Goal: Transaction & Acquisition: Purchase product/service

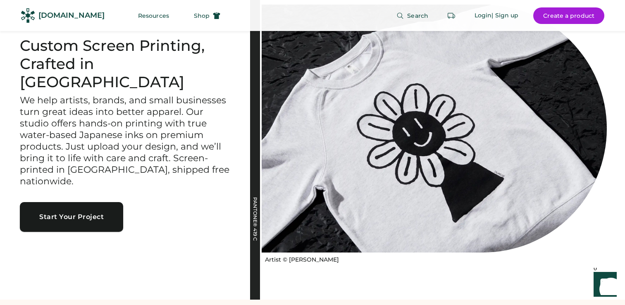
scroll to position [32, 0]
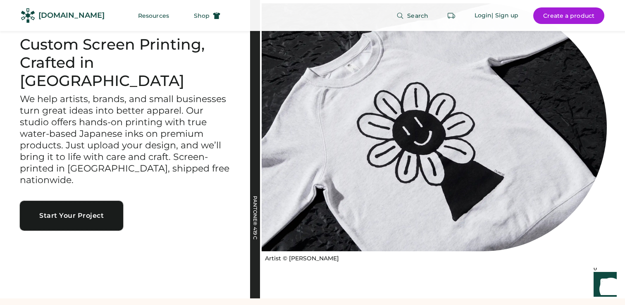
click at [78, 201] on button "Start Your Project" at bounding box center [71, 216] width 103 height 30
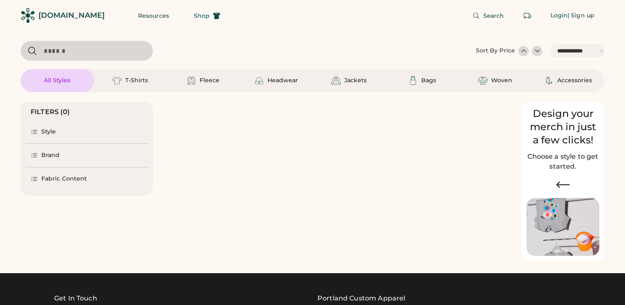
select select "*****"
select select "*"
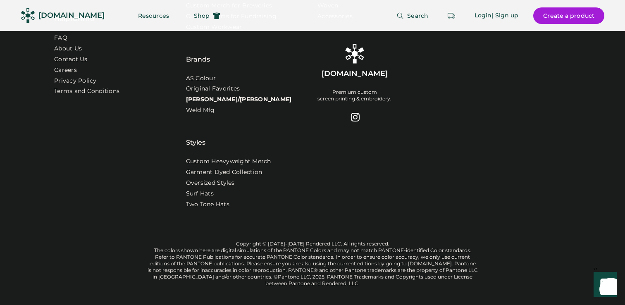
scroll to position [2750, 0]
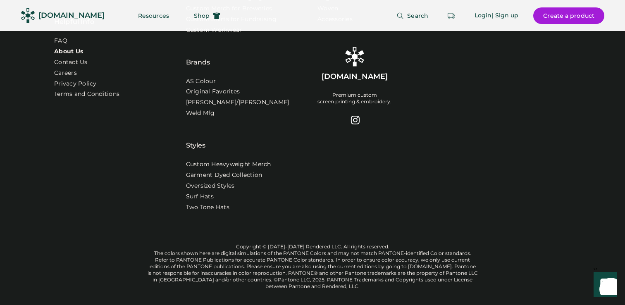
click at [62, 56] on link "About Us" at bounding box center [68, 52] width 29 height 8
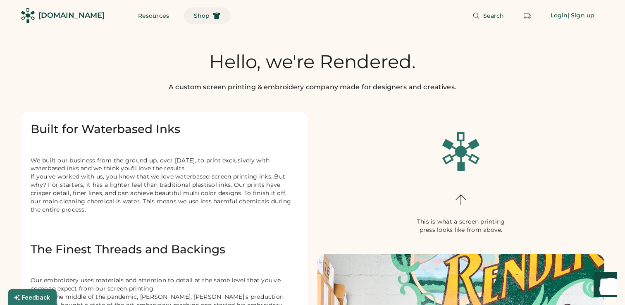
click at [194, 17] on span "Shop" at bounding box center [202, 16] width 16 height 6
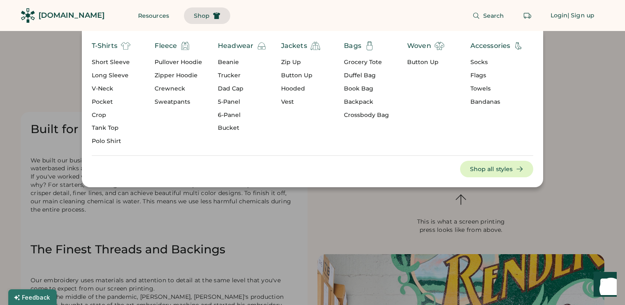
click at [164, 91] on div "Crewneck" at bounding box center [179, 89] width 48 height 8
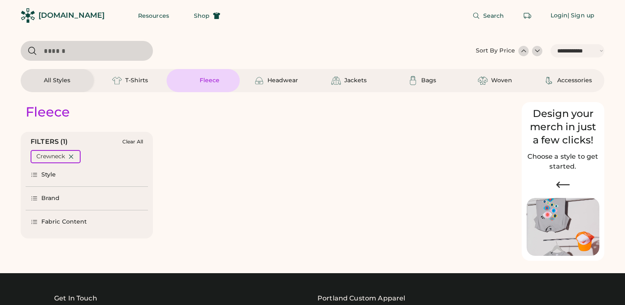
select select "*****"
select select "*"
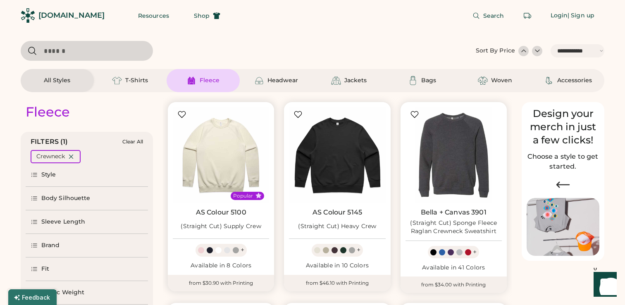
scroll to position [102, 0]
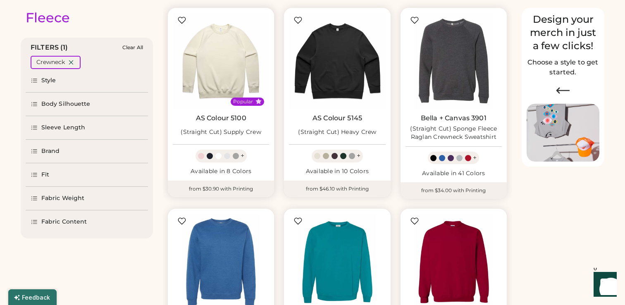
select select "*****"
select select "*"
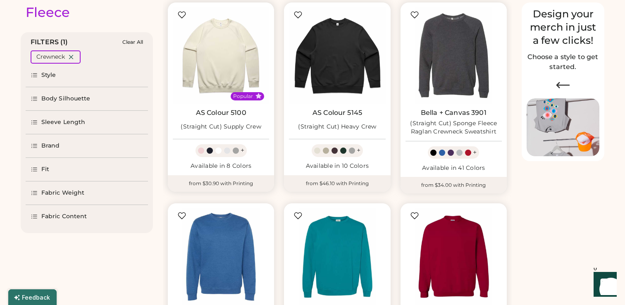
scroll to position [0, 0]
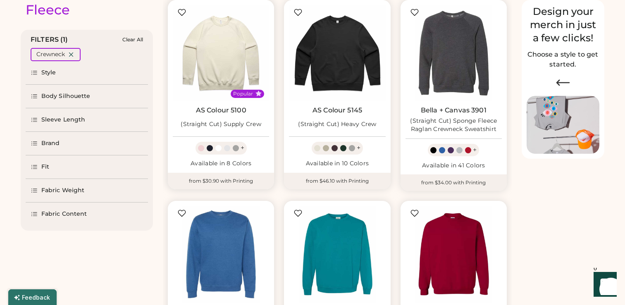
click at [237, 149] on div at bounding box center [236, 148] width 6 height 6
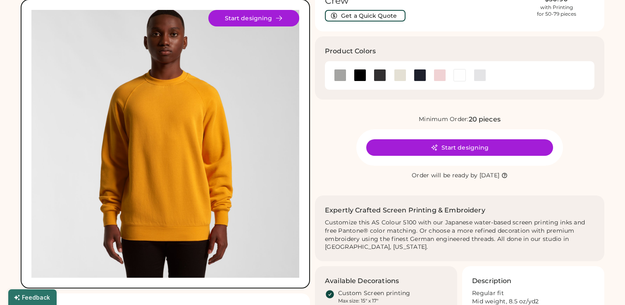
scroll to position [62, 0]
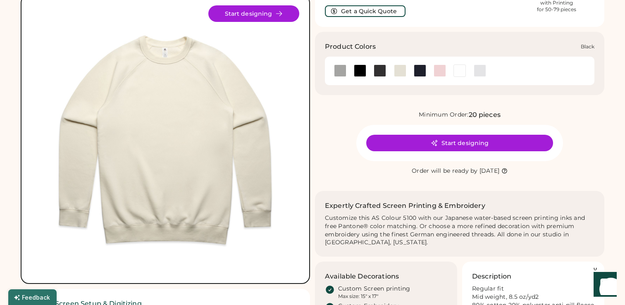
click at [359, 71] on div at bounding box center [360, 71] width 12 height 12
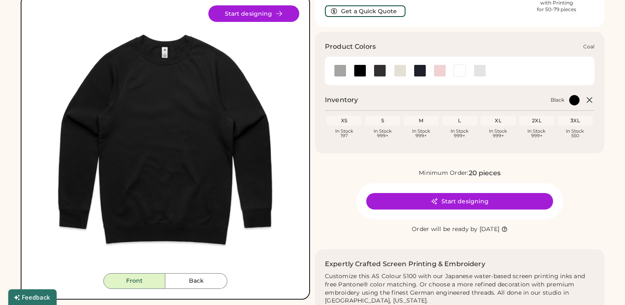
click at [382, 73] on div at bounding box center [380, 71] width 12 height 12
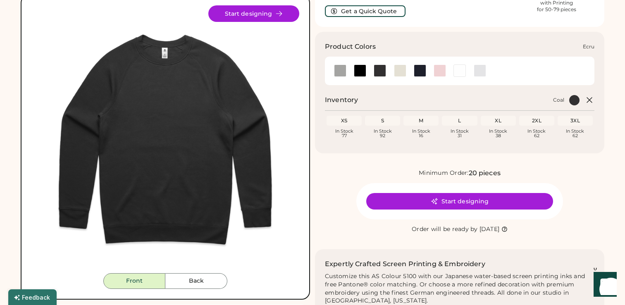
click at [399, 72] on div at bounding box center [400, 71] width 12 height 12
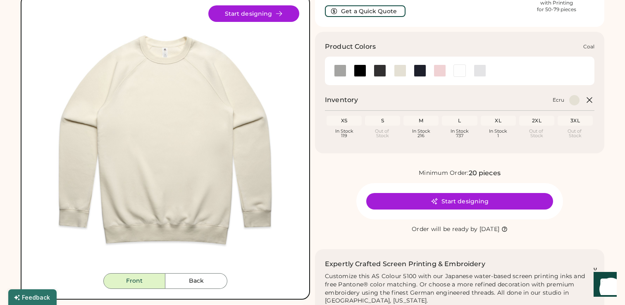
click at [378, 70] on div at bounding box center [380, 71] width 12 height 12
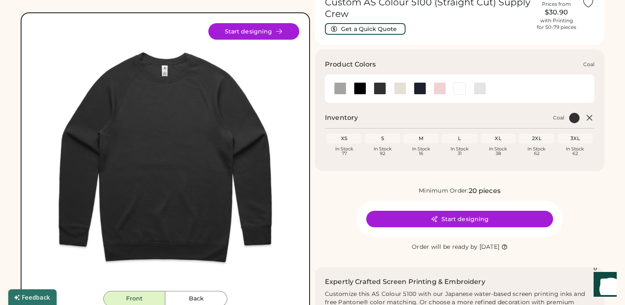
scroll to position [43, 0]
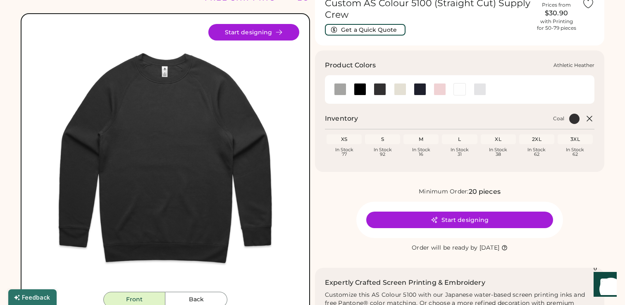
click at [338, 90] on div at bounding box center [340, 89] width 12 height 12
click at [341, 89] on div at bounding box center [340, 89] width 12 height 12
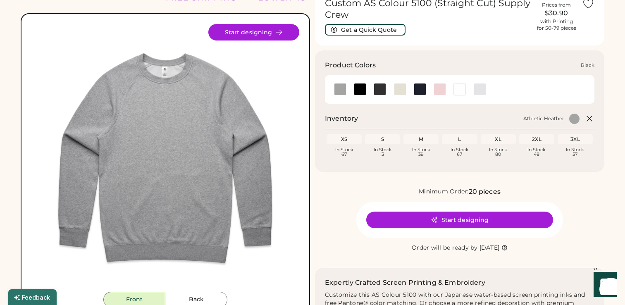
click at [362, 93] on div at bounding box center [360, 89] width 12 height 12
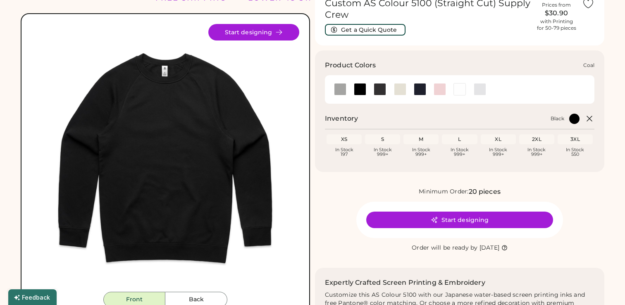
click at [381, 90] on div at bounding box center [380, 89] width 12 height 12
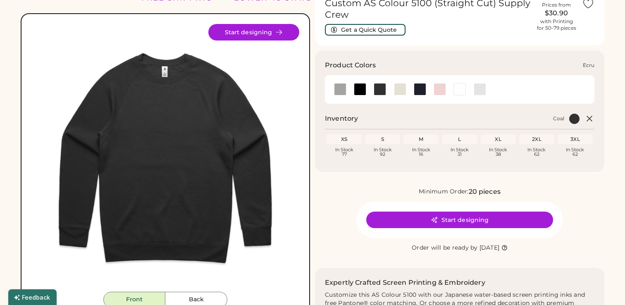
click at [404, 90] on div at bounding box center [400, 89] width 12 height 12
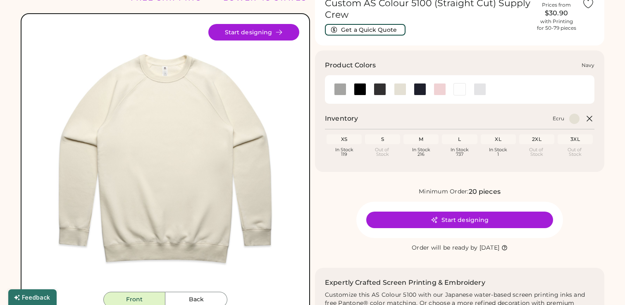
click at [426, 89] on div at bounding box center [420, 89] width 12 height 12
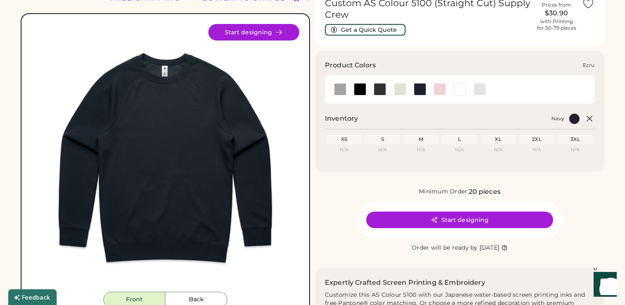
click at [398, 93] on div at bounding box center [400, 89] width 12 height 12
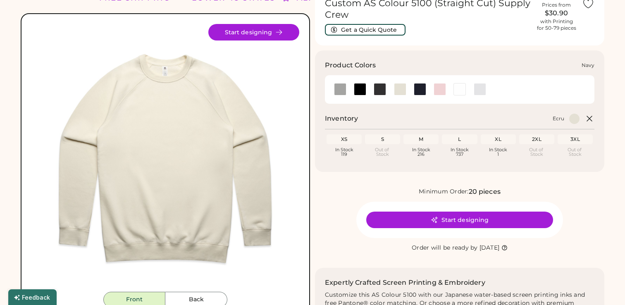
click at [424, 91] on div at bounding box center [420, 89] width 12 height 12
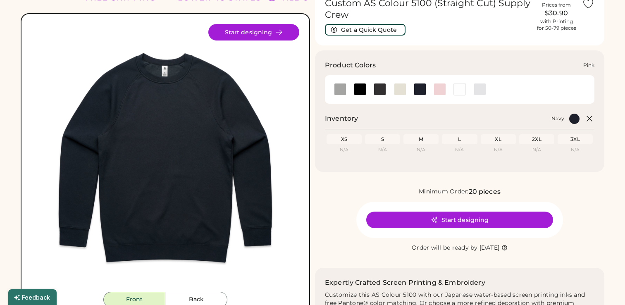
click at [440, 91] on div at bounding box center [440, 89] width 12 height 12
click at [459, 90] on div at bounding box center [460, 89] width 12 height 12
click at [478, 90] on div at bounding box center [480, 89] width 12 height 12
click at [483, 90] on div at bounding box center [480, 89] width 12 height 12
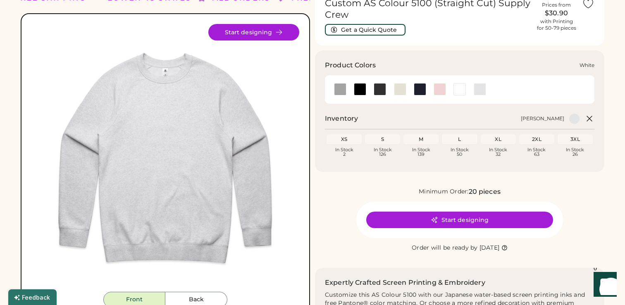
click at [457, 91] on div at bounding box center [460, 89] width 12 height 12
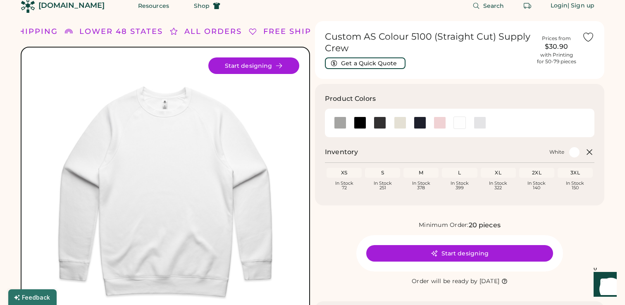
scroll to position [9, 0]
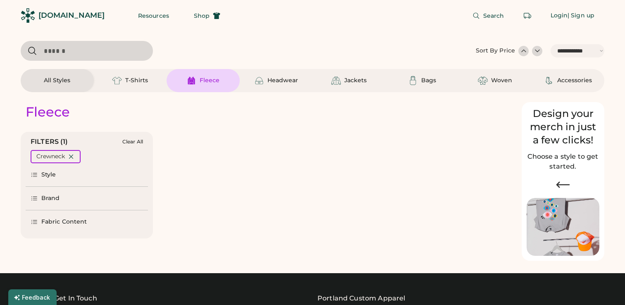
select select "*****"
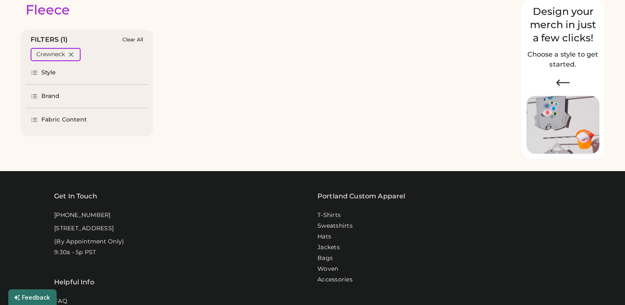
select select "*"
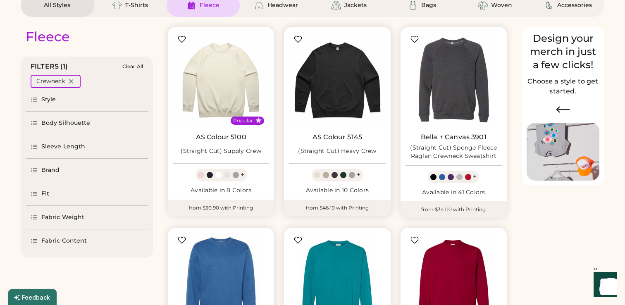
scroll to position [100, 0]
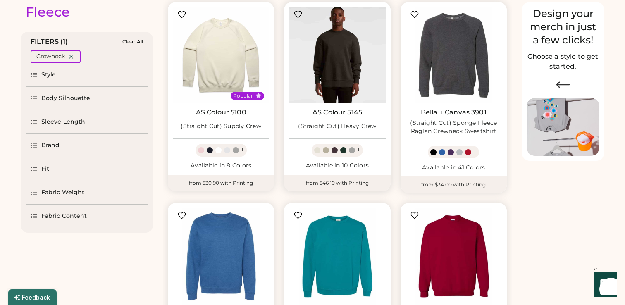
click at [340, 74] on img at bounding box center [337, 55] width 96 height 96
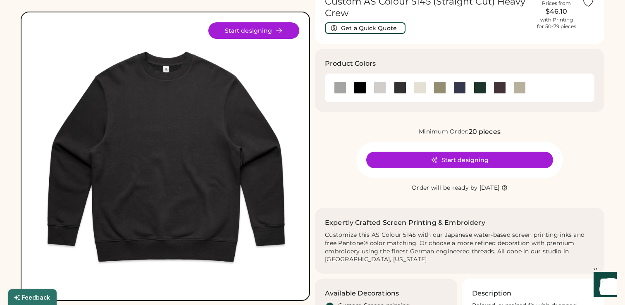
scroll to position [41, 0]
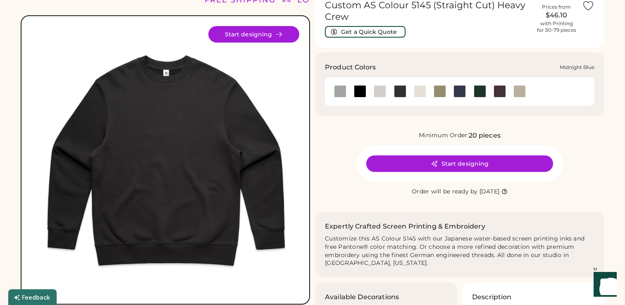
click at [456, 92] on div at bounding box center [460, 91] width 12 height 12
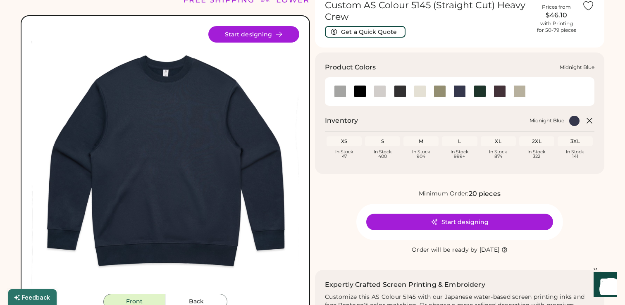
click at [455, 93] on div at bounding box center [460, 91] width 12 height 12
click at [481, 92] on div at bounding box center [480, 91] width 12 height 12
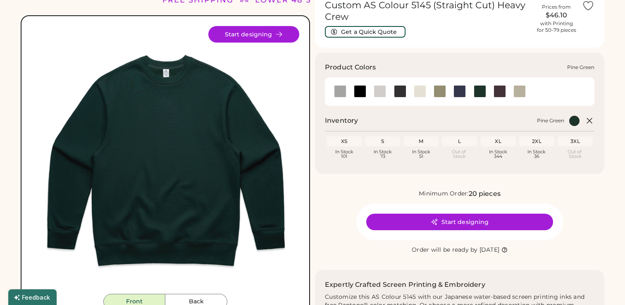
click at [479, 91] on div at bounding box center [480, 91] width 12 height 12
click at [339, 92] on div at bounding box center [340, 91] width 12 height 12
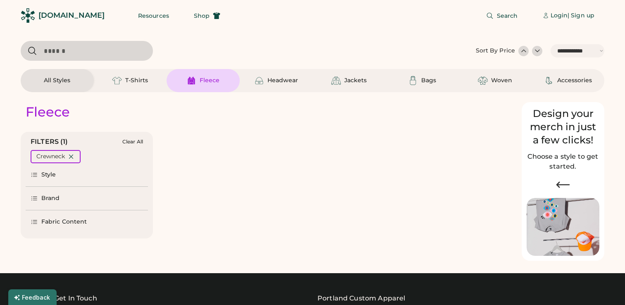
select select "*****"
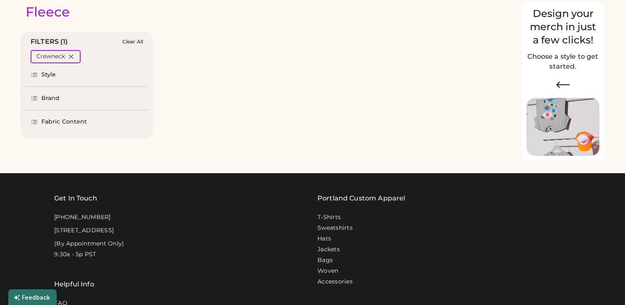
select select "*"
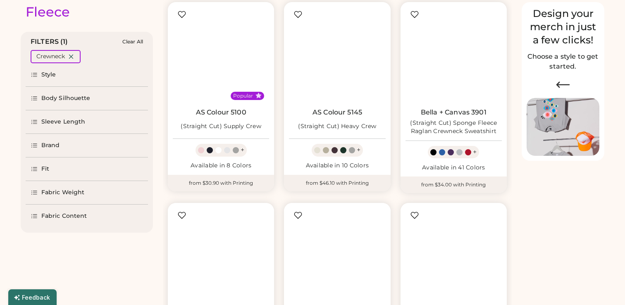
scroll to position [75, 0]
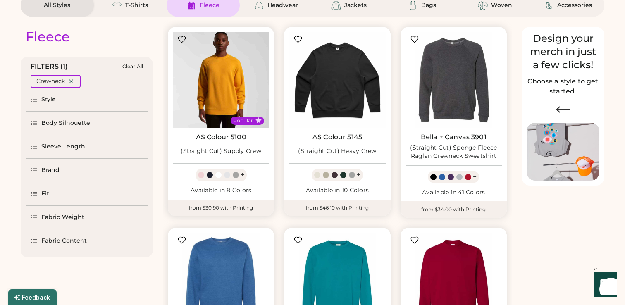
click at [208, 106] on img at bounding box center [221, 80] width 96 height 96
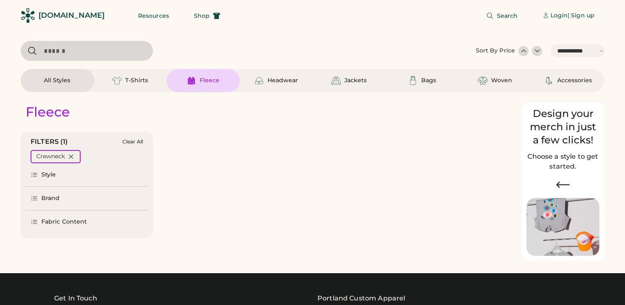
select select "*****"
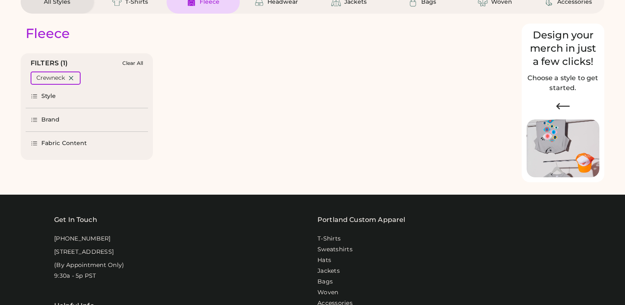
select select "*"
